Goal: Information Seeking & Learning: Learn about a topic

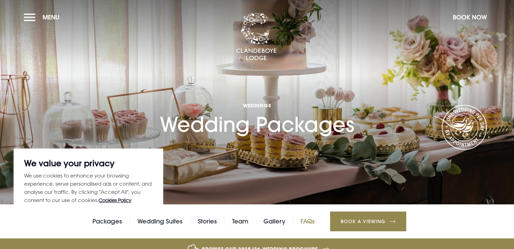
click at [310, 220] on link "FAQs" at bounding box center [308, 221] width 14 height 10
